Goal: Task Accomplishment & Management: Manage account settings

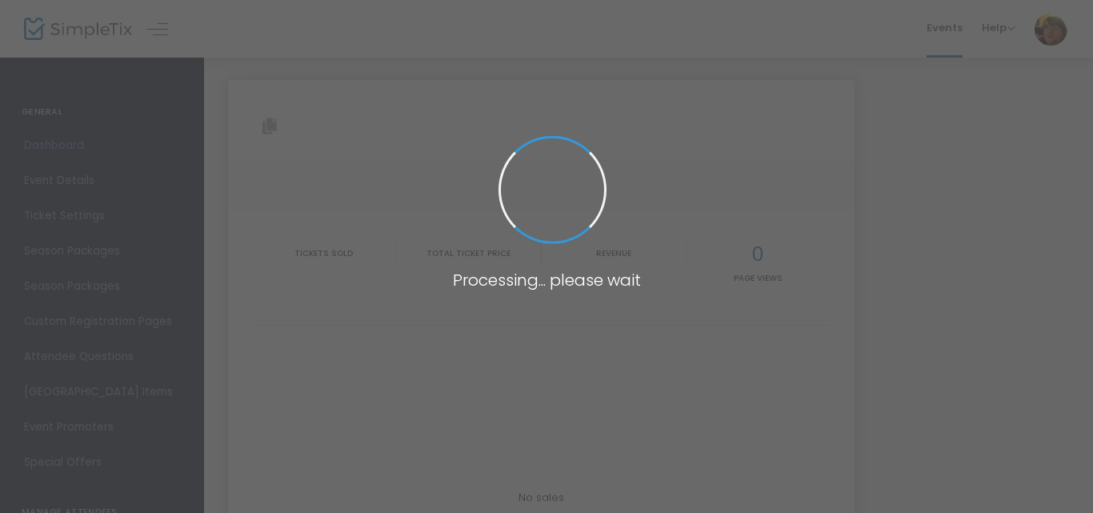
type input "[URL][DOMAIN_NAME]"
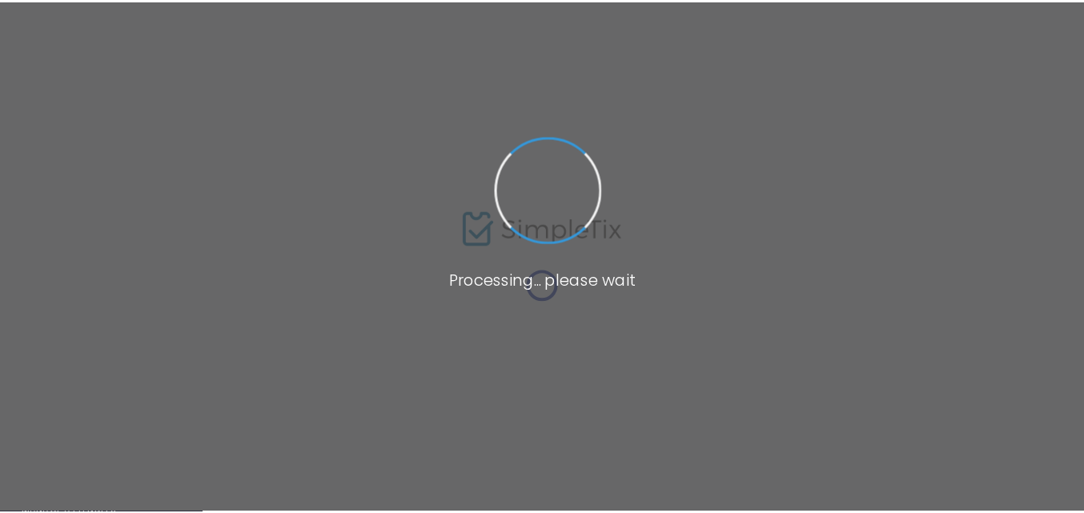
scroll to position [51, 0]
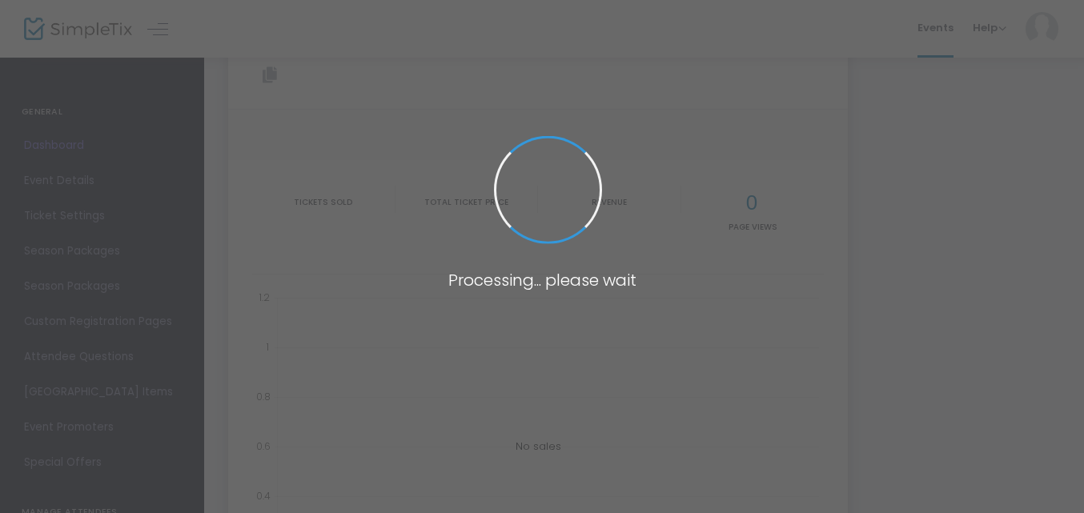
type input "[URL][DOMAIN_NAME]"
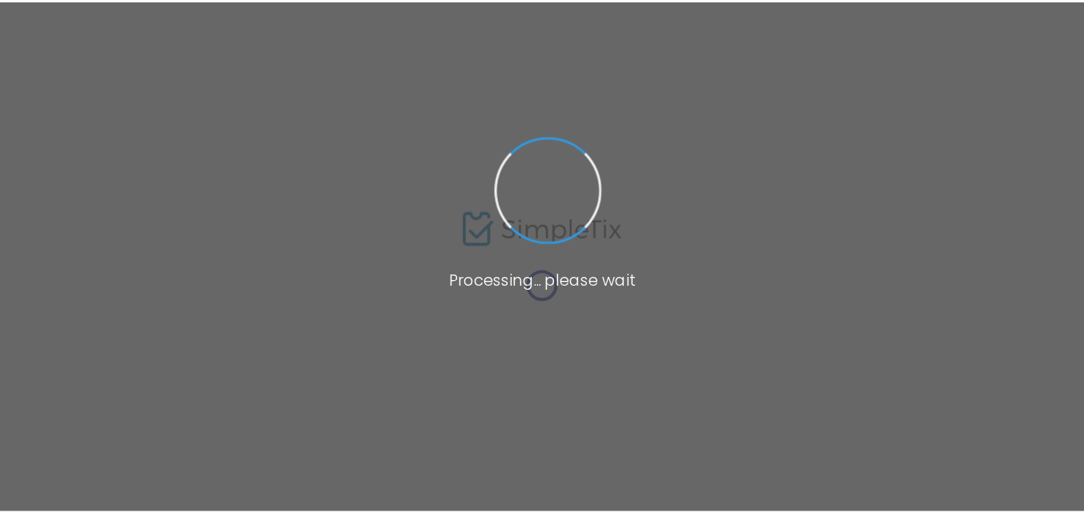
scroll to position [51, 0]
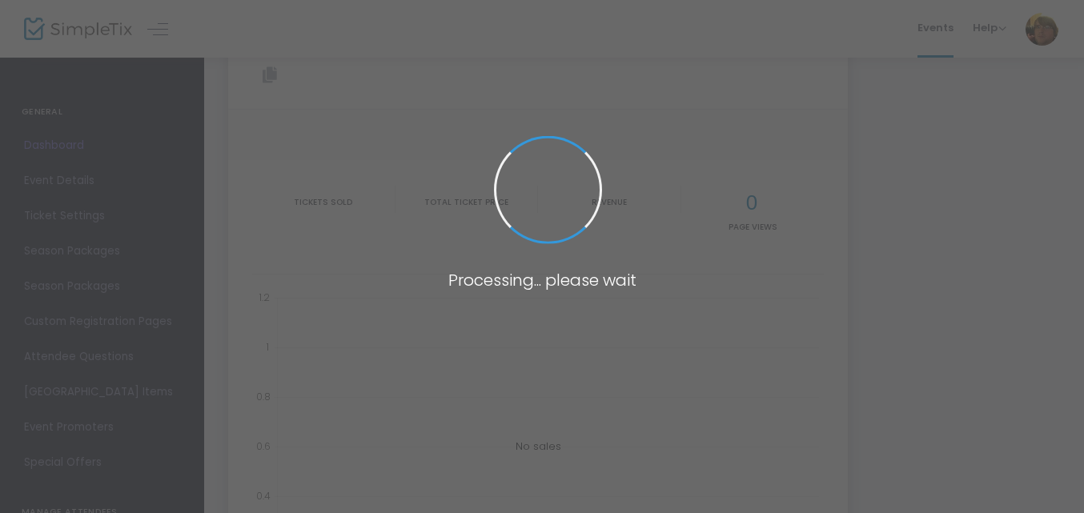
type input "[URL][DOMAIN_NAME]"
